Goal: Check status: Check status

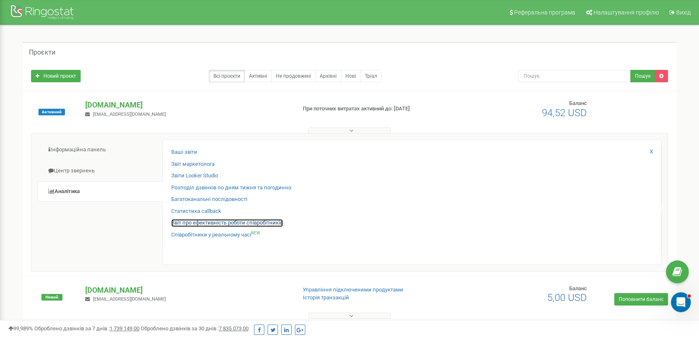
click at [222, 222] on link "Звіт про ефективність роботи співробітників" at bounding box center [227, 223] width 112 height 8
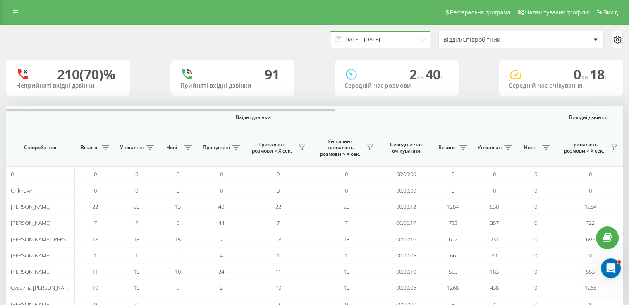
click at [356, 35] on input "[DATE] - [DATE]" at bounding box center [380, 39] width 100 height 16
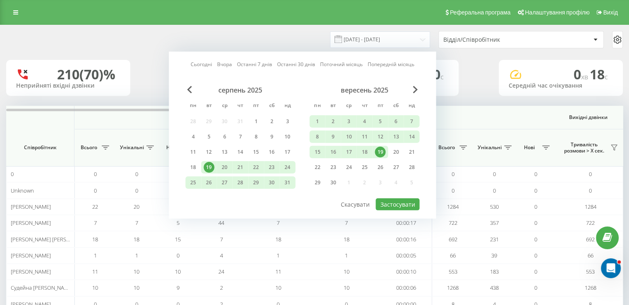
click at [378, 149] on div "19" at bounding box center [380, 152] width 11 height 11
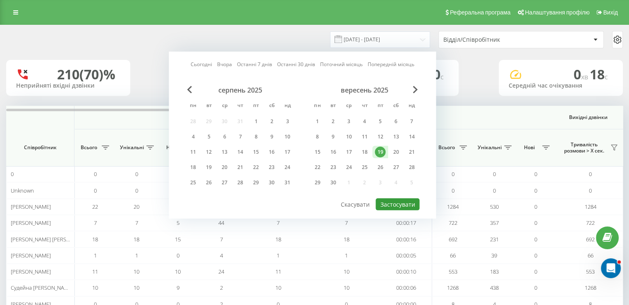
click at [405, 199] on button "Застосувати" at bounding box center [397, 204] width 44 height 12
type input "19.09.2025 - 19.09.2025"
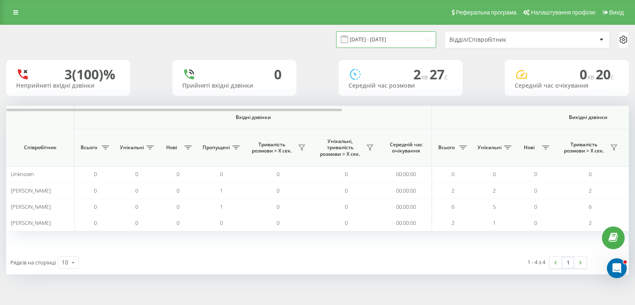
click at [387, 35] on input "19.09.2025 - 19.09.2025" at bounding box center [386, 39] width 100 height 16
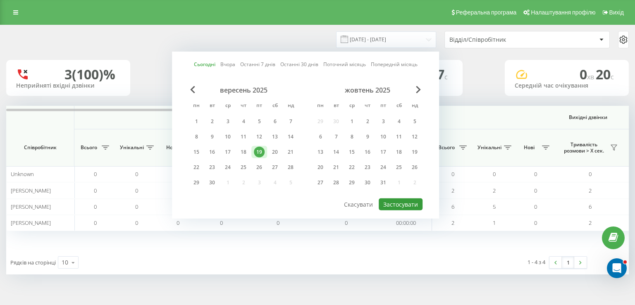
click at [400, 206] on button "Застосувати" at bounding box center [401, 204] width 44 height 12
